Goal: Task Accomplishment & Management: Manage account settings

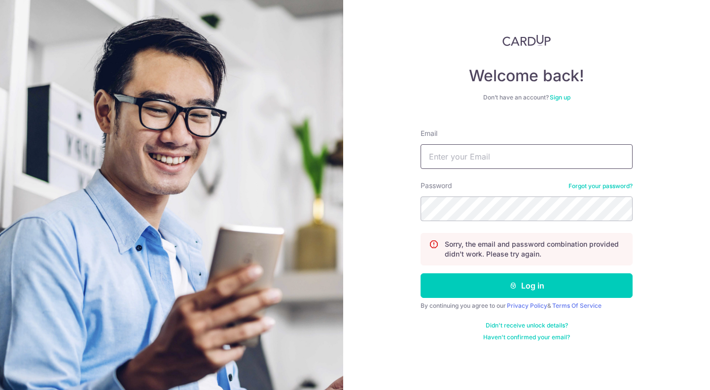
click at [493, 153] on input "Email" at bounding box center [526, 156] width 212 height 25
paste input "junkmaniad @ gmail"
type input "[EMAIL_ADDRESS][DOMAIN_NAME]"
click at [420, 274] on button "Log in" at bounding box center [526, 286] width 212 height 25
